Goal: Check status: Check status

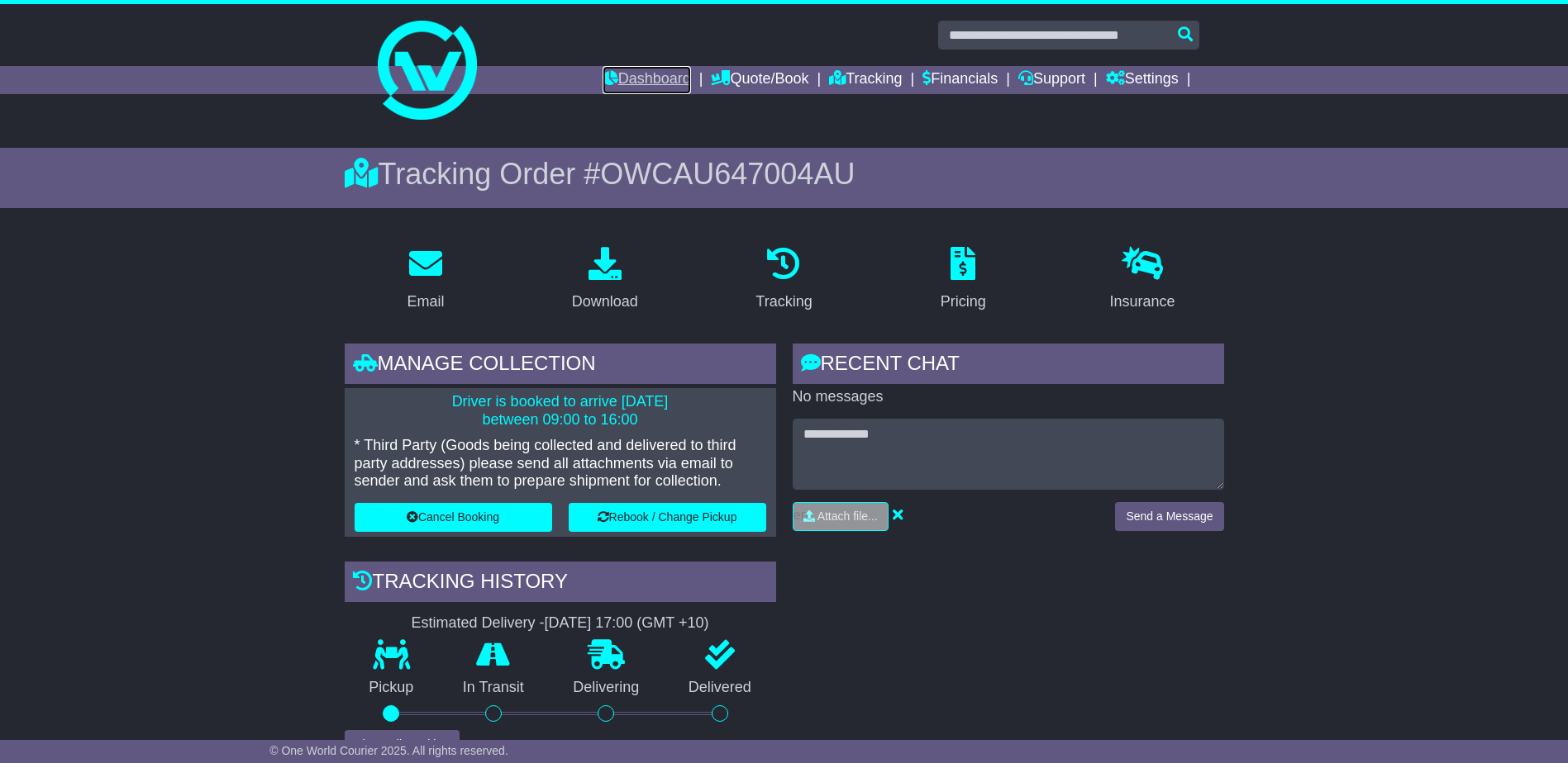
click at [623, 76] on link "Dashboard" at bounding box center [647, 80] width 88 height 29
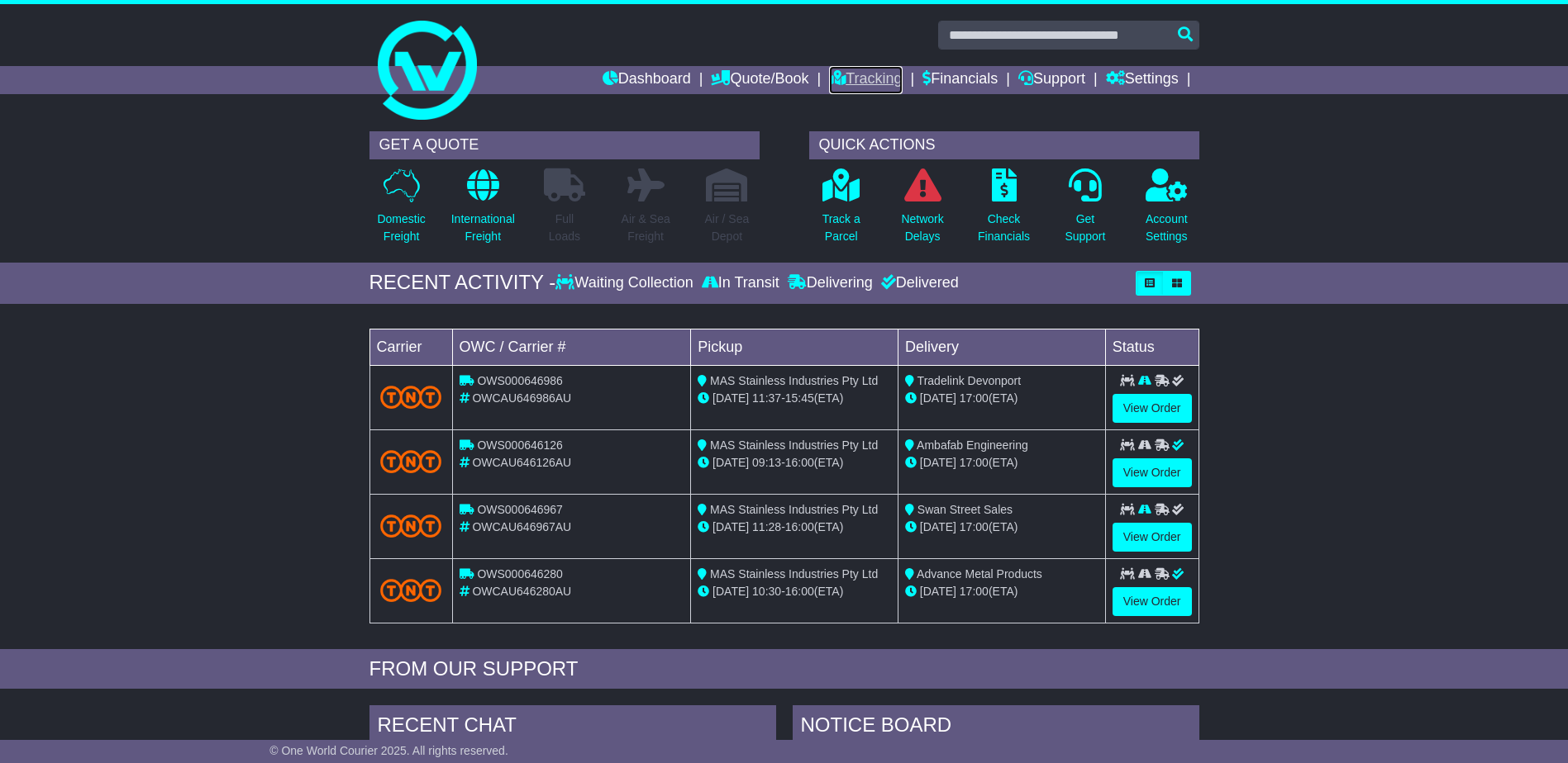
click at [845, 70] on link "Tracking" at bounding box center [865, 80] width 73 height 29
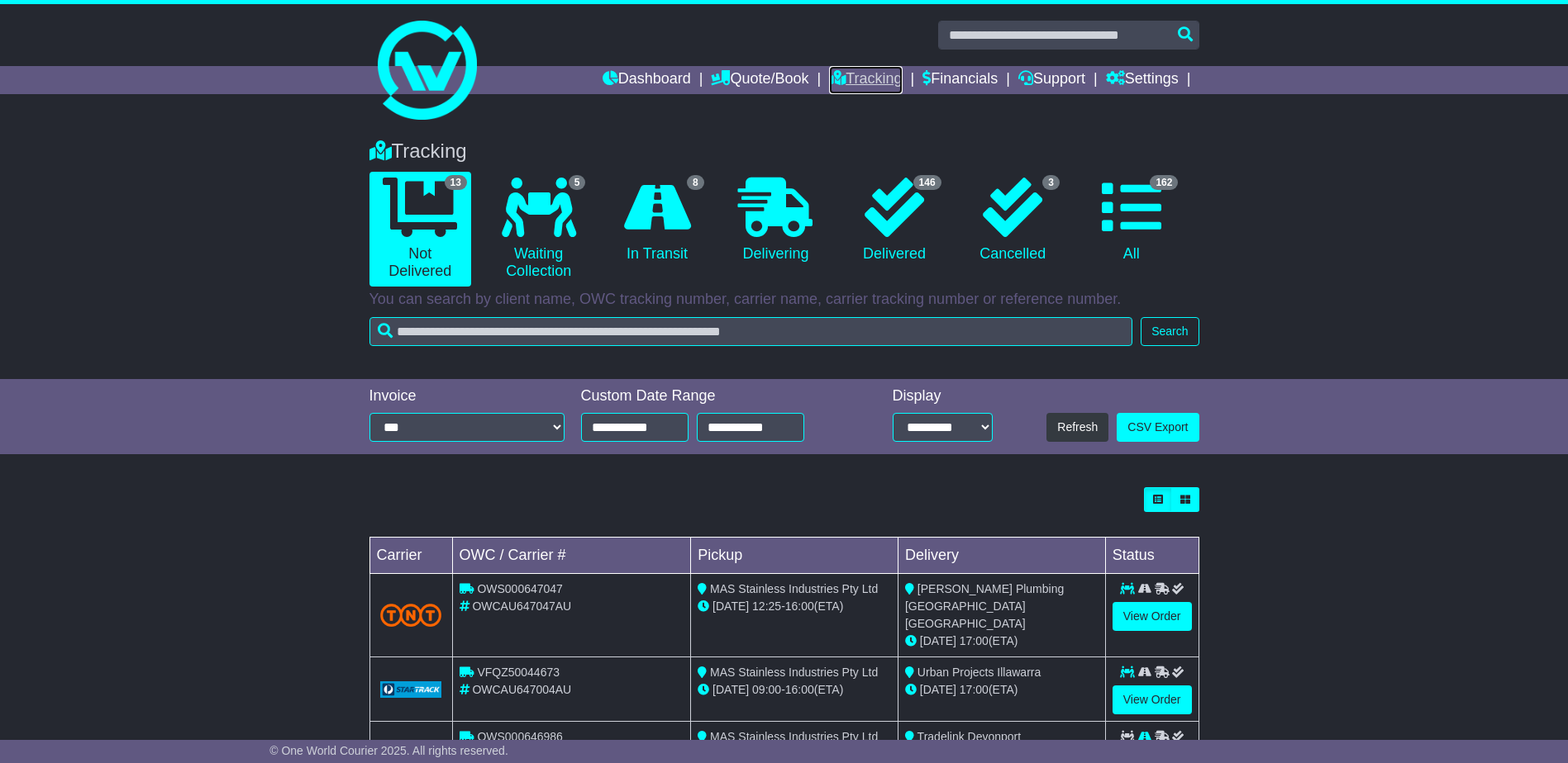
click at [843, 68] on link "Tracking" at bounding box center [865, 80] width 73 height 29
click at [578, 311] on div "Tracking 13 Not Delivered 5 Waiting Collection 8 In Transit 0 Delivering 146 3" at bounding box center [784, 238] width 846 height 231
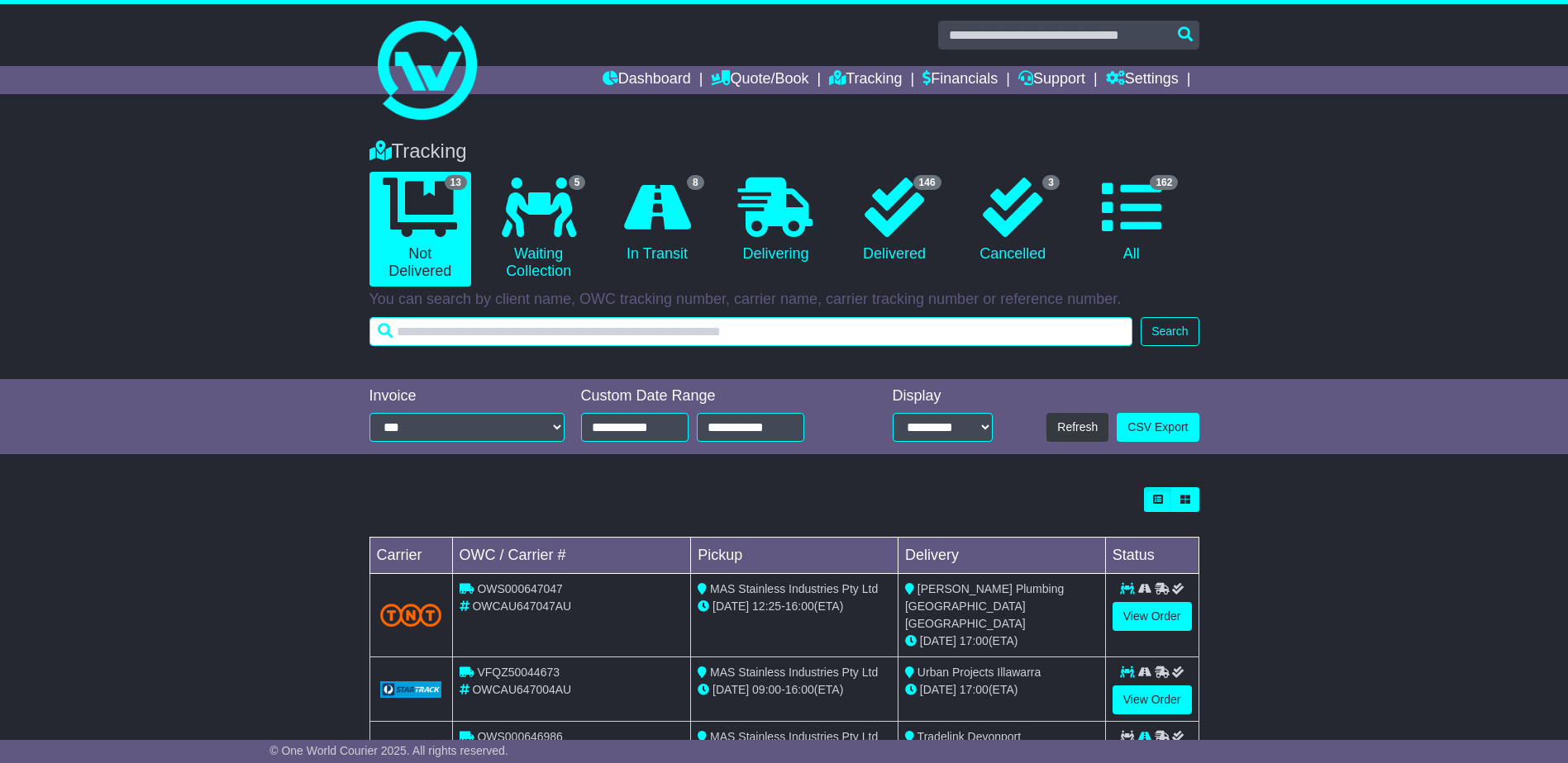
click at [586, 336] on input "text" at bounding box center [751, 332] width 763 height 29
type input "******"
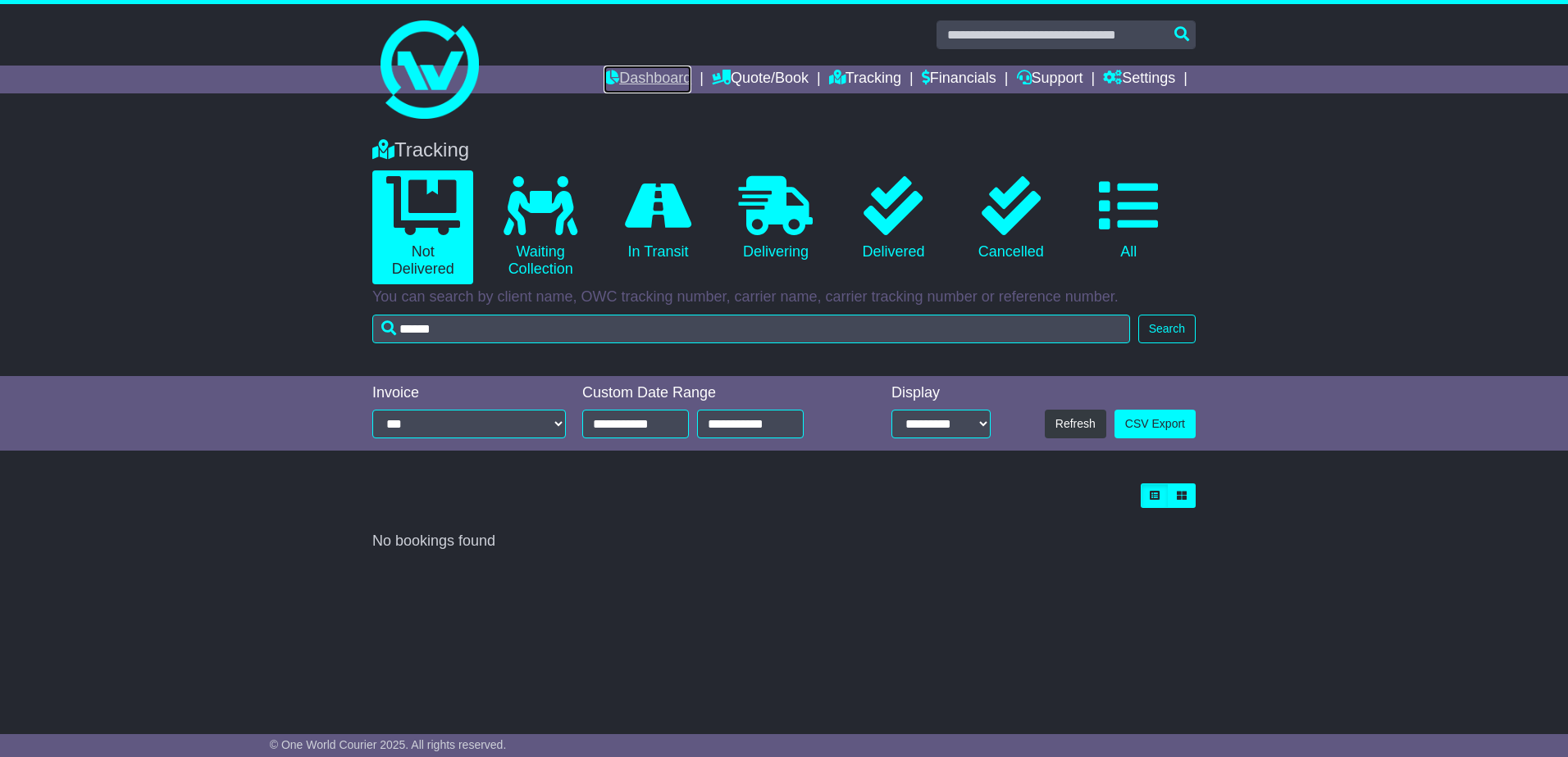
click at [648, 65] on link "Dashboard" at bounding box center [647, 80] width 88 height 28
